Goal: Information Seeking & Learning: Learn about a topic

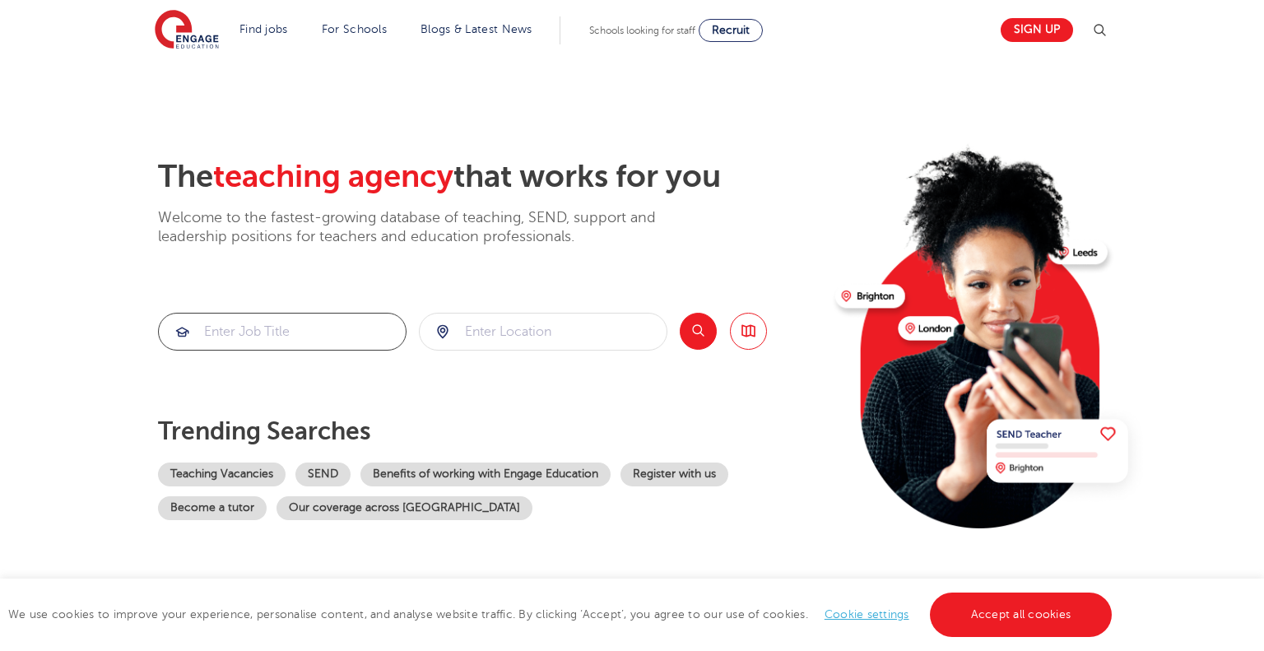
click at [283, 333] on input "search" at bounding box center [282, 332] width 247 height 36
type input "ppa teacher"
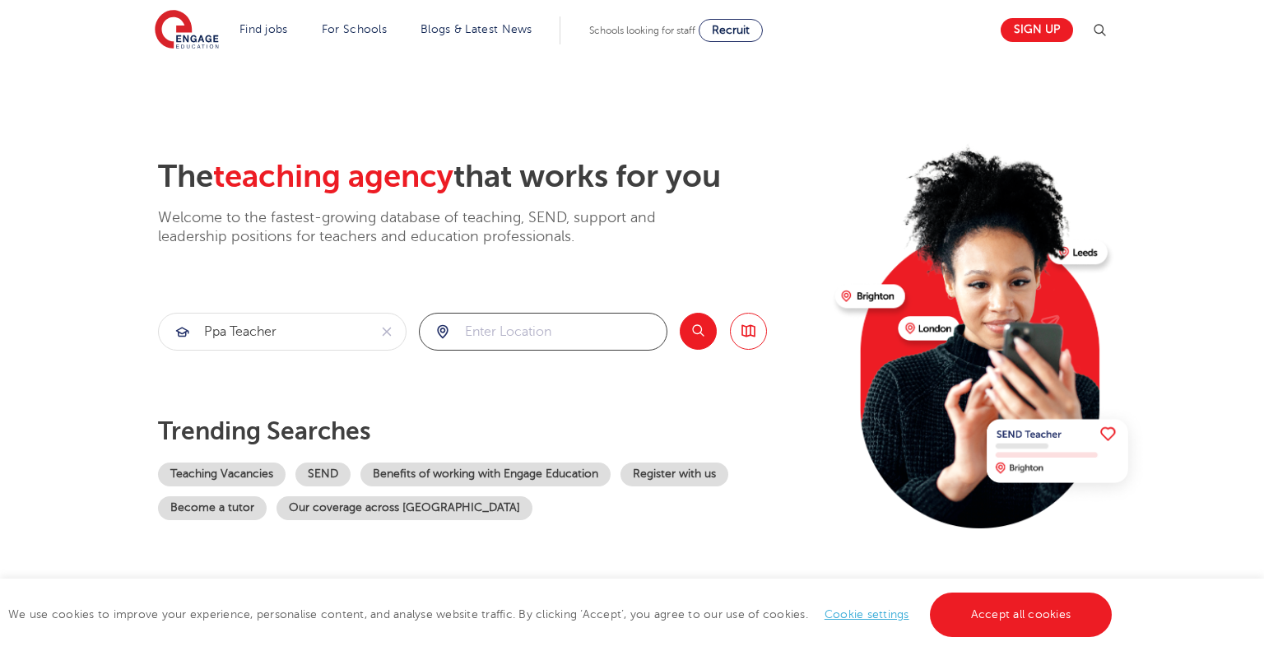
click at [497, 329] on input "search" at bounding box center [543, 332] width 247 height 36
click button "Submit" at bounding box center [0, 0] width 0 height 0
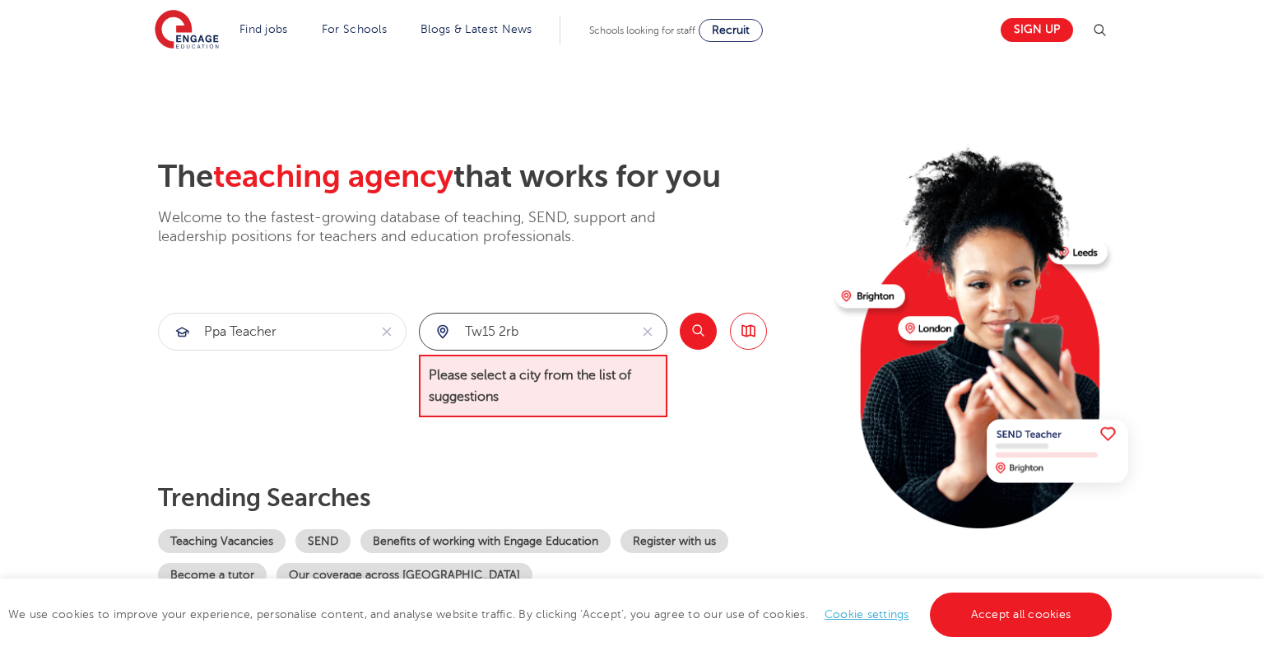
click at [617, 336] on input "tw15 2rb" at bounding box center [524, 332] width 209 height 36
type input "t"
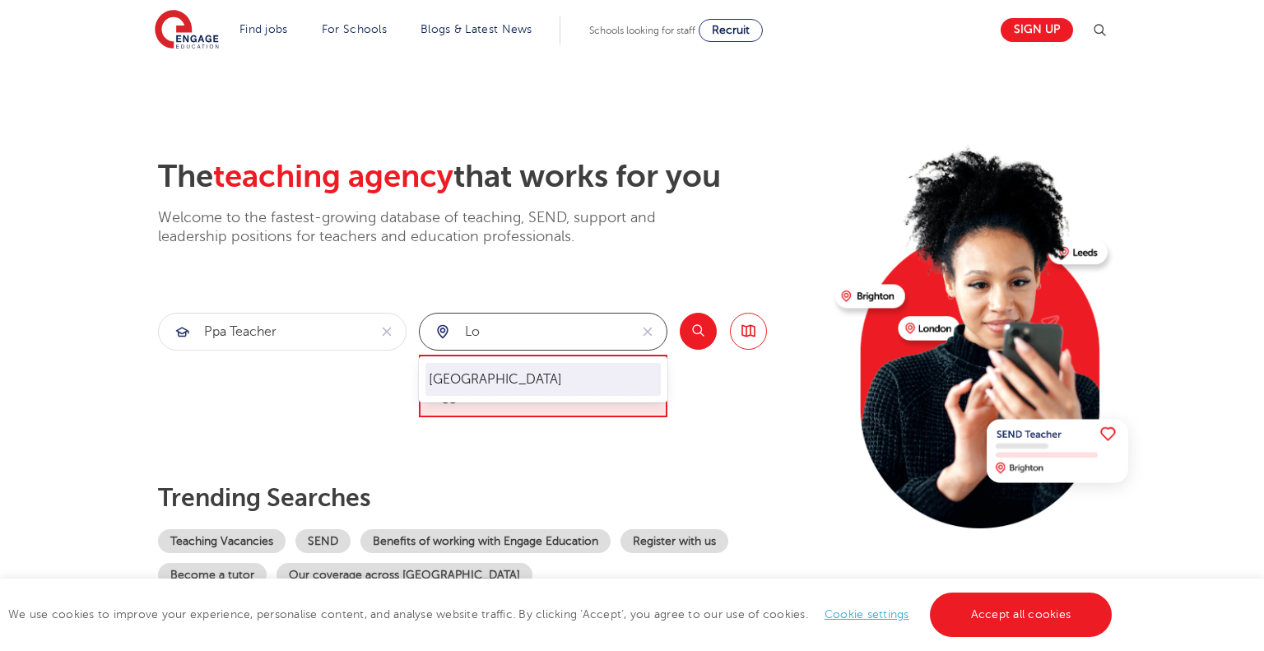
click at [519, 388] on li "[GEOGRAPHIC_DATA]" at bounding box center [543, 379] width 235 height 33
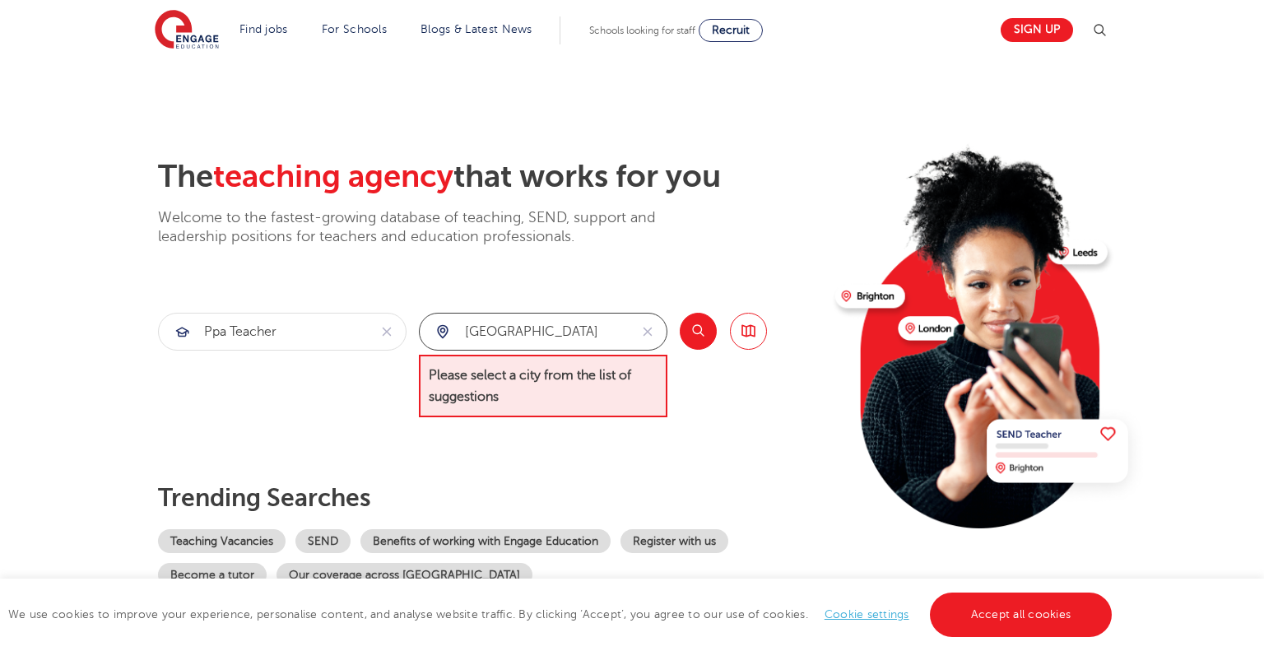
type input "[GEOGRAPHIC_DATA]"
click at [696, 335] on button "Search" at bounding box center [698, 331] width 37 height 37
